Goal: Check status

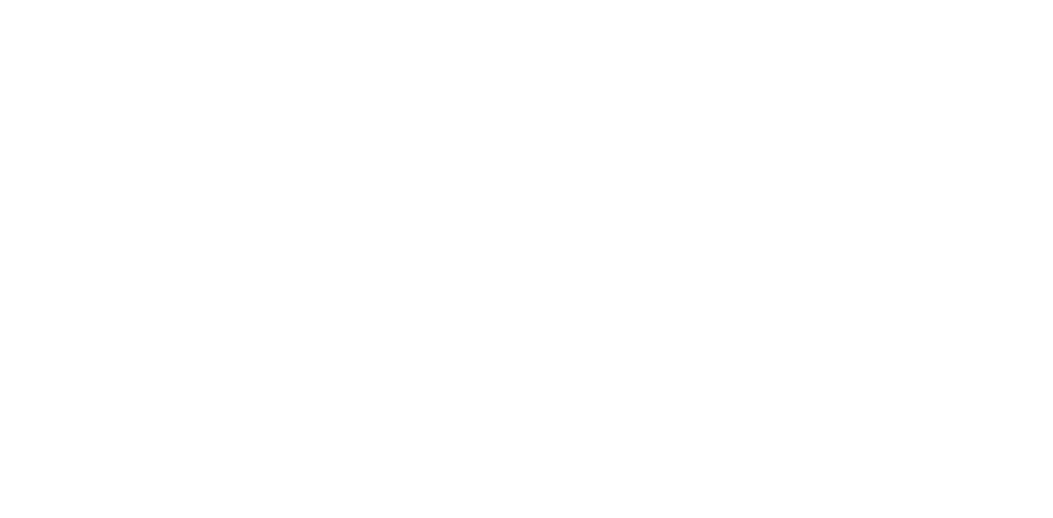
drag, startPoint x: 0, startPoint y: 0, endPoint x: 553, endPoint y: 218, distance: 594.6
click at [553, 32] on html at bounding box center [526, 16] width 1053 height 32
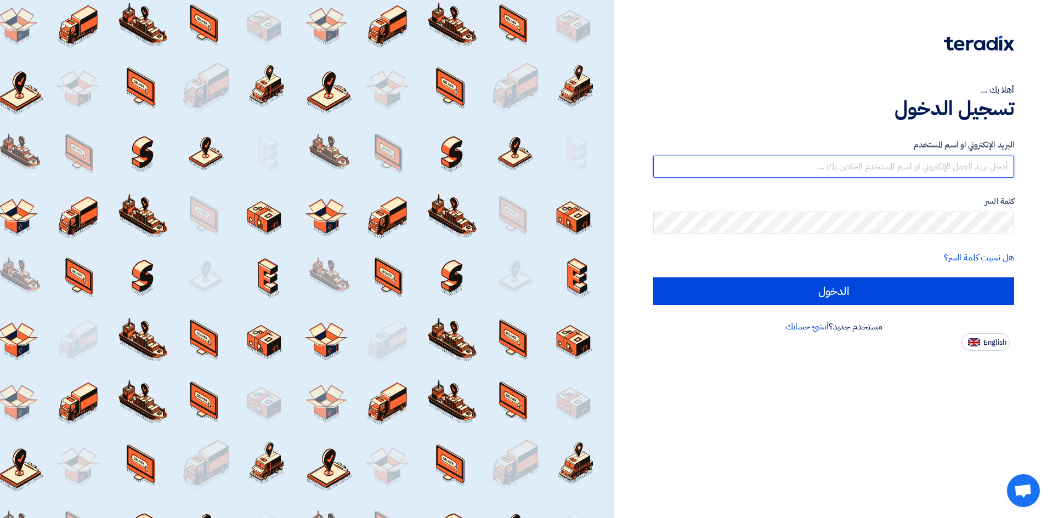
type input "[EMAIL_ADDRESS][DOMAIN_NAME]"
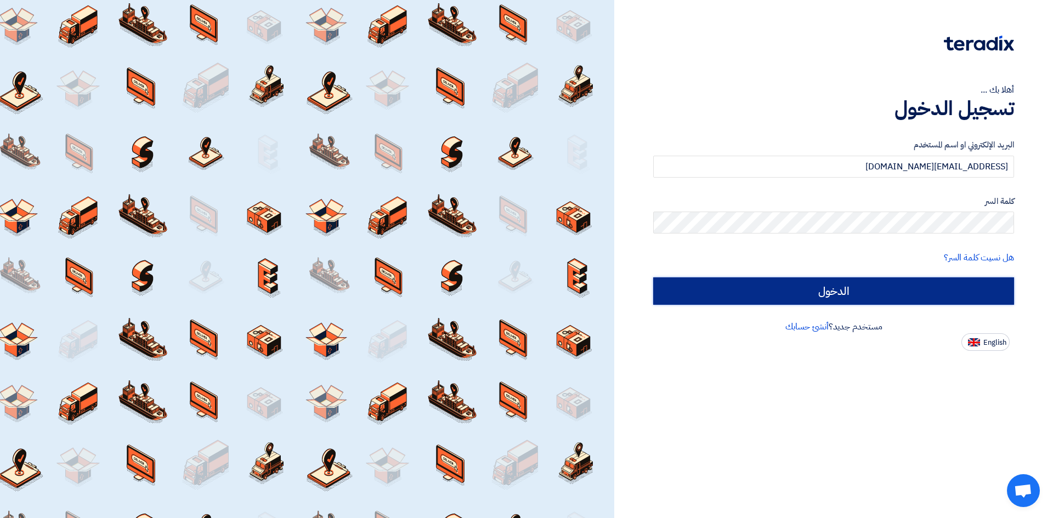
click at [812, 292] on input "الدخول" at bounding box center [833, 290] width 361 height 27
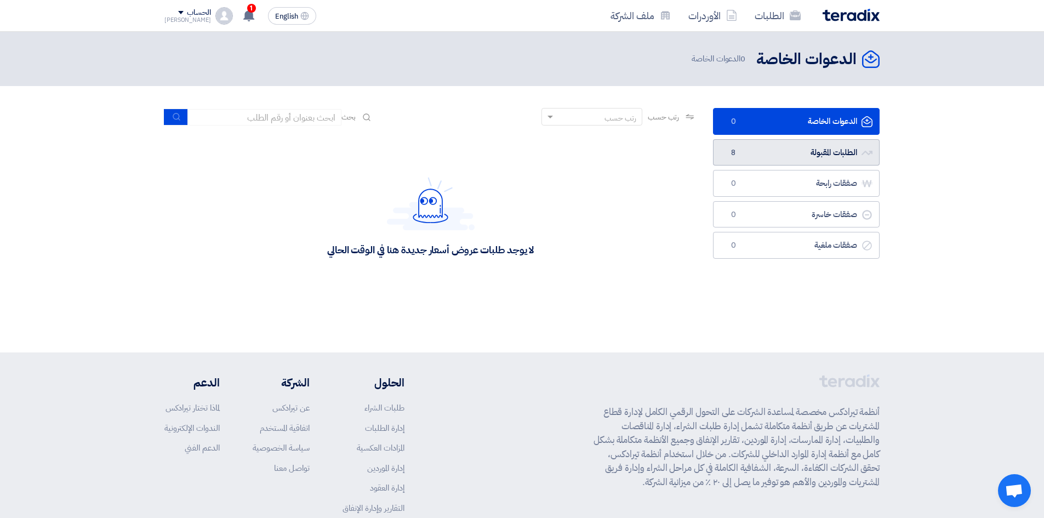
click at [786, 159] on link "الطلبات المقبولة الطلبات المقبولة 8" at bounding box center [796, 152] width 167 height 27
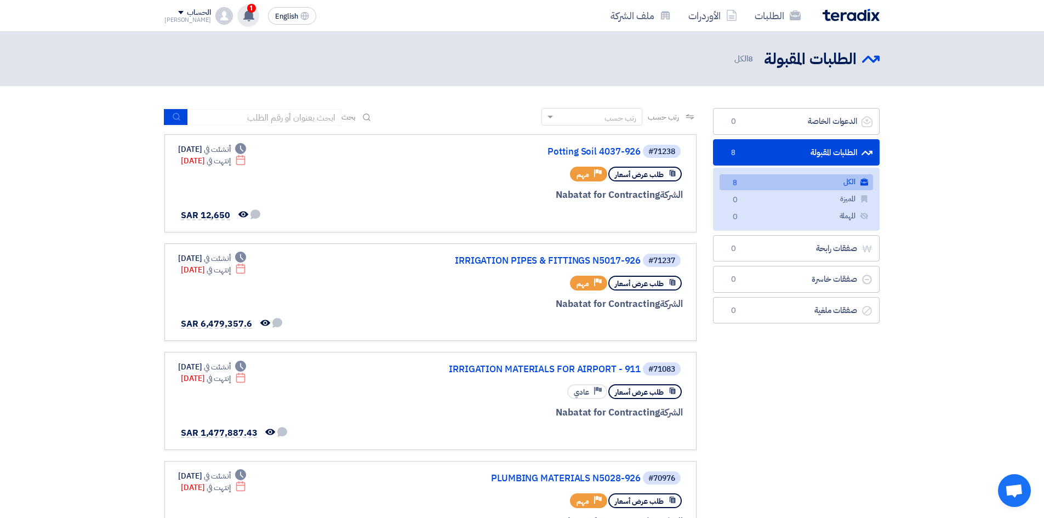
click at [243, 21] on icon at bounding box center [249, 15] width 12 height 12
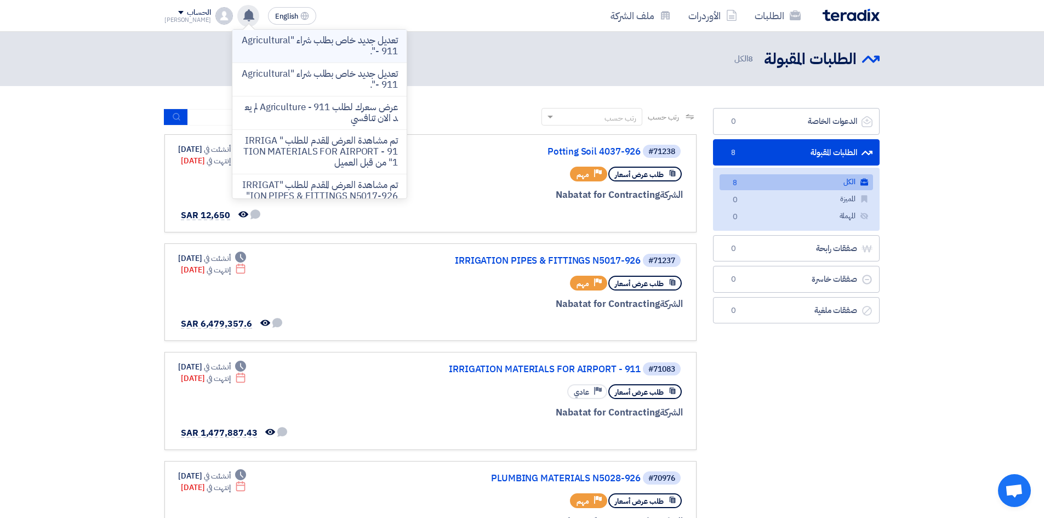
click at [349, 57] on p "تعديل جديد خاص بطلب شراء "Agricultural - 911"." at bounding box center [319, 46] width 157 height 22
